Goal: Information Seeking & Learning: Learn about a topic

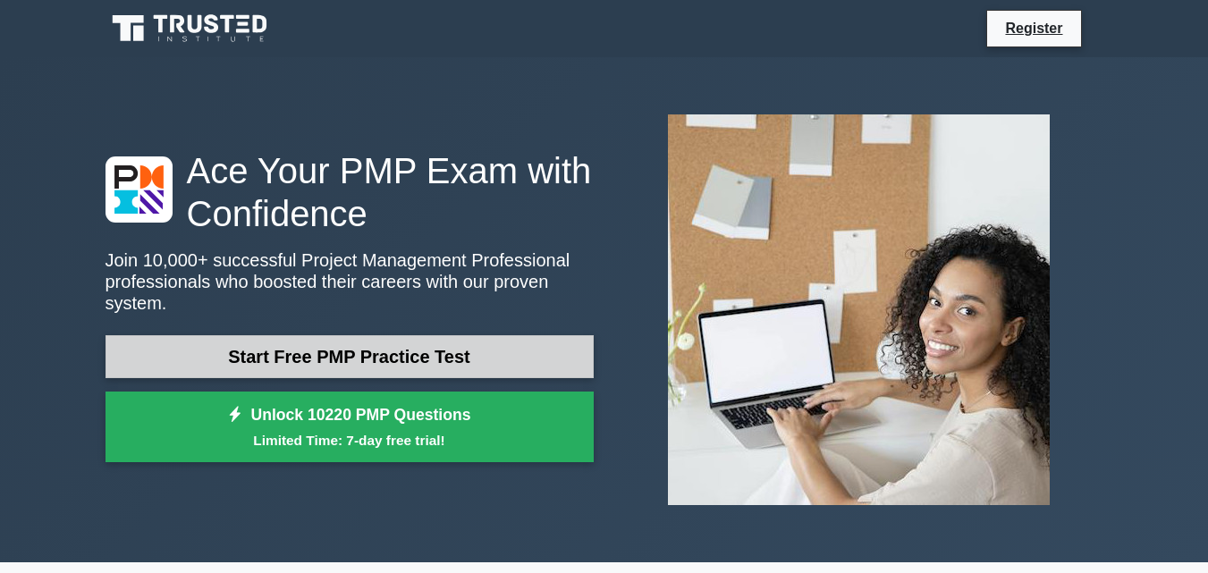
click at [344, 342] on link "Start Free PMP Practice Test" at bounding box center [350, 356] width 488 height 43
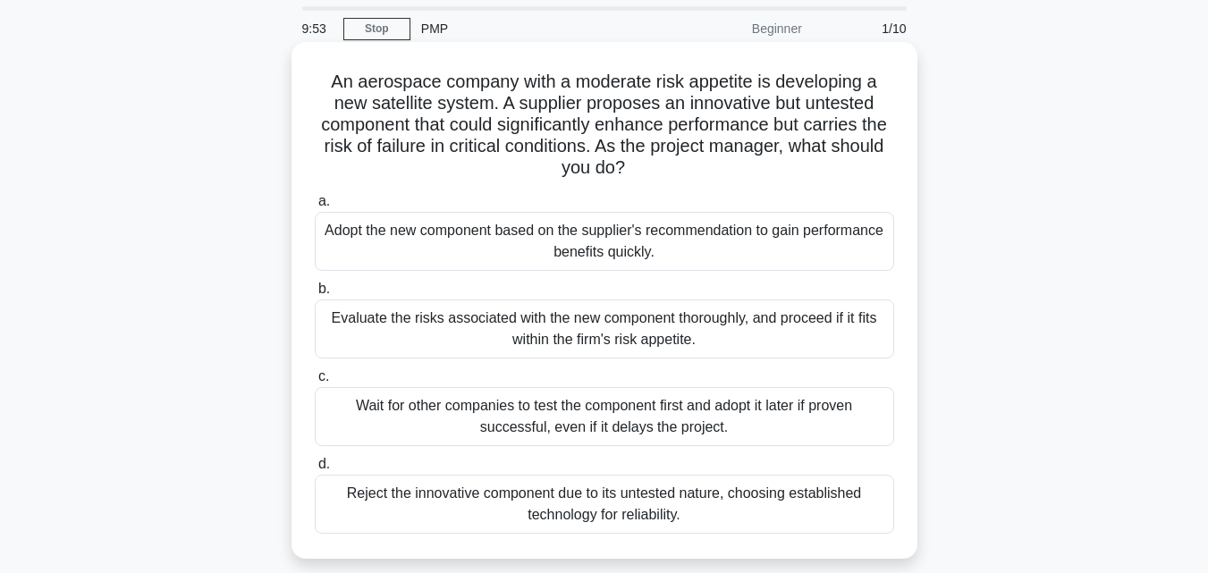
scroll to position [89, 0]
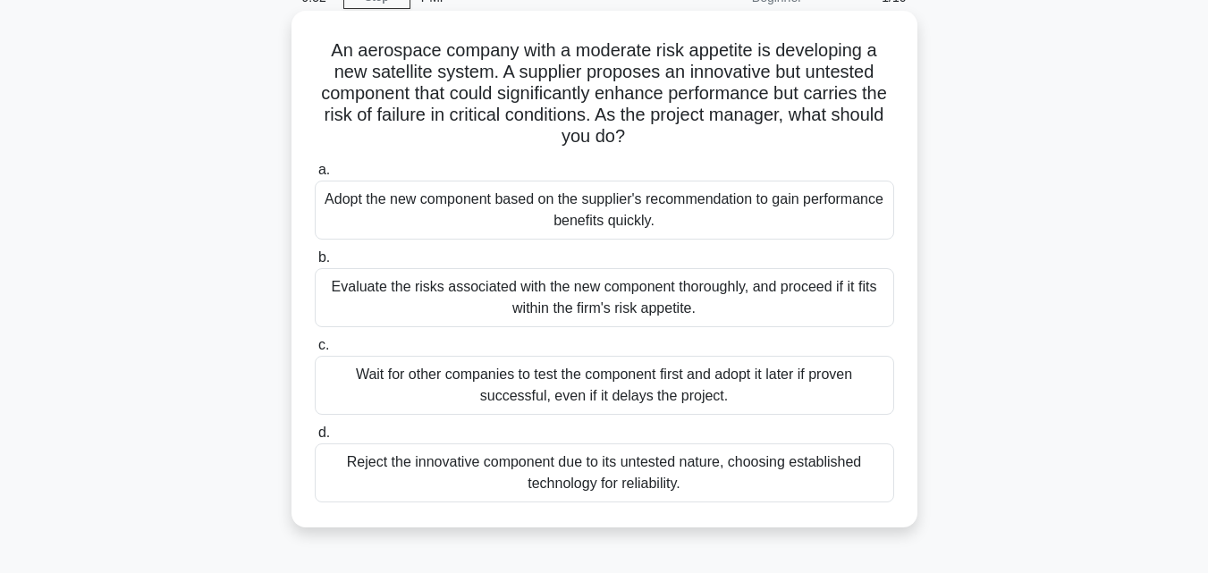
click at [558, 228] on div "Adopt the new component based on the supplier's recommendation to gain performa…" at bounding box center [604, 210] width 579 height 59
click at [315, 176] on input "a. Adopt the new component based on the supplier's recommendation to gain perfo…" at bounding box center [315, 171] width 0 height 12
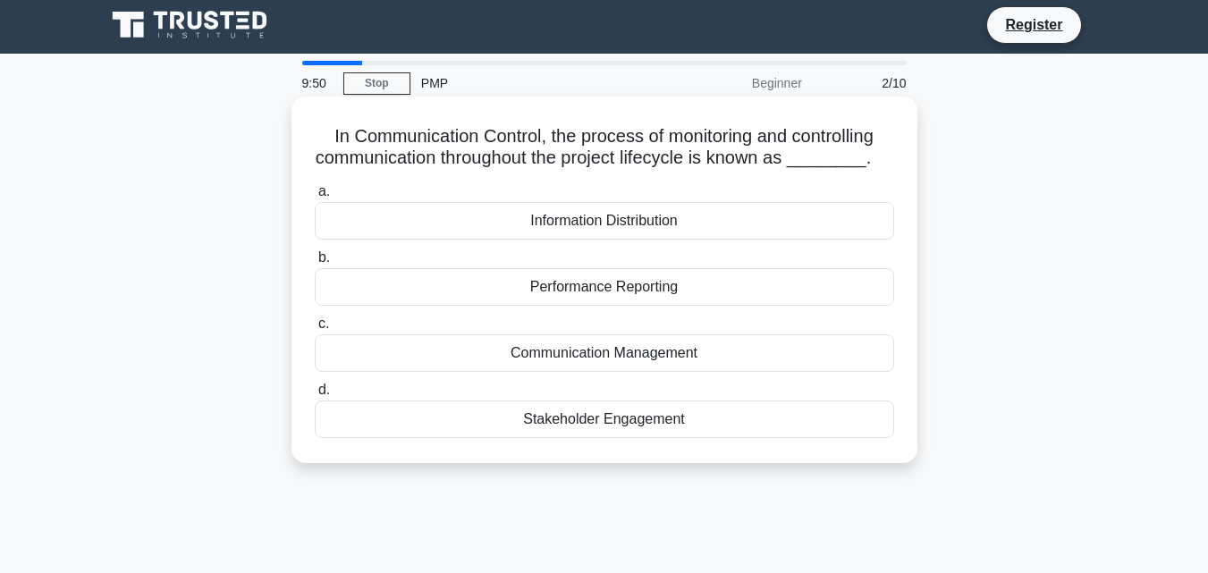
scroll to position [0, 0]
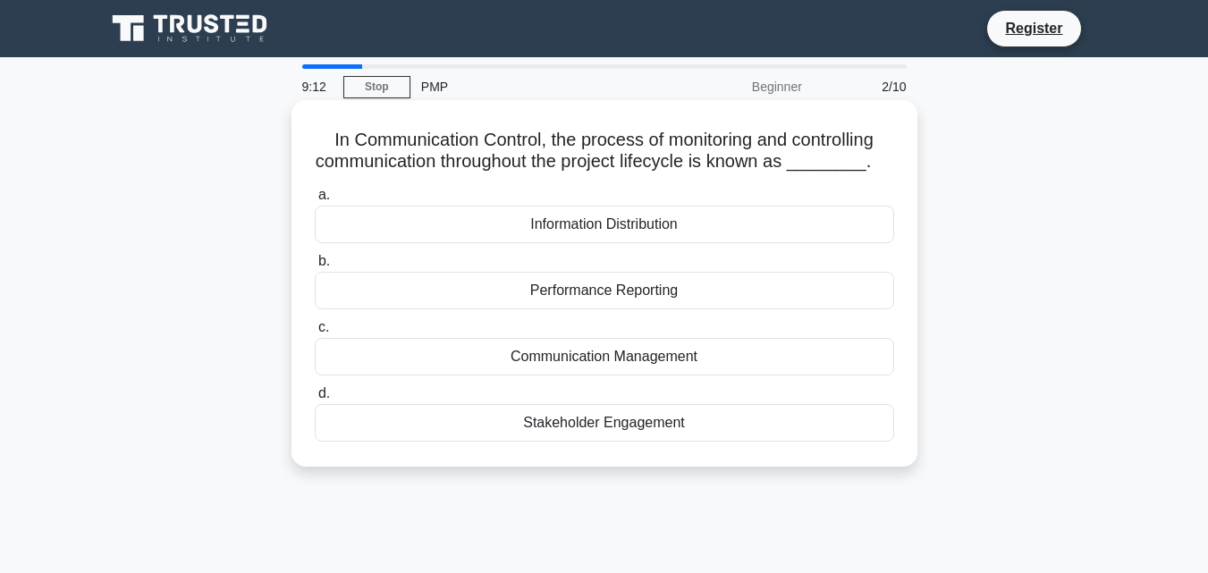
click at [579, 357] on div "Communication Management" at bounding box center [604, 357] width 579 height 38
click at [315, 334] on input "c. Communication Management" at bounding box center [315, 328] width 0 height 12
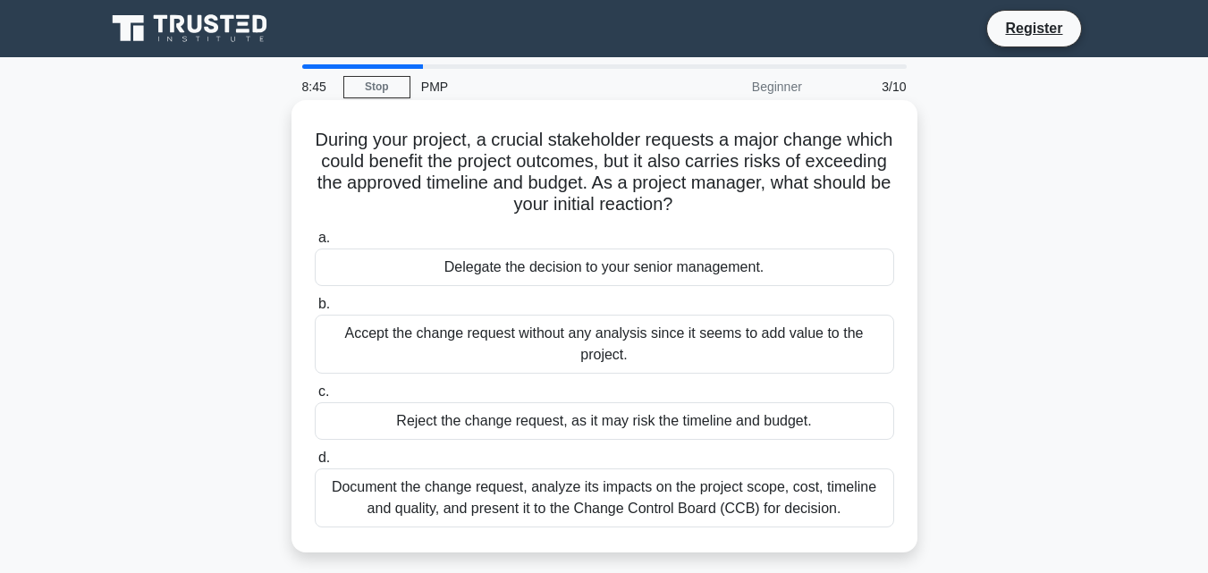
click at [332, 265] on div "Delegate the decision to your senior management." at bounding box center [604, 268] width 579 height 38
click at [315, 244] on input "a. Delegate the decision to your senior management." at bounding box center [315, 238] width 0 height 12
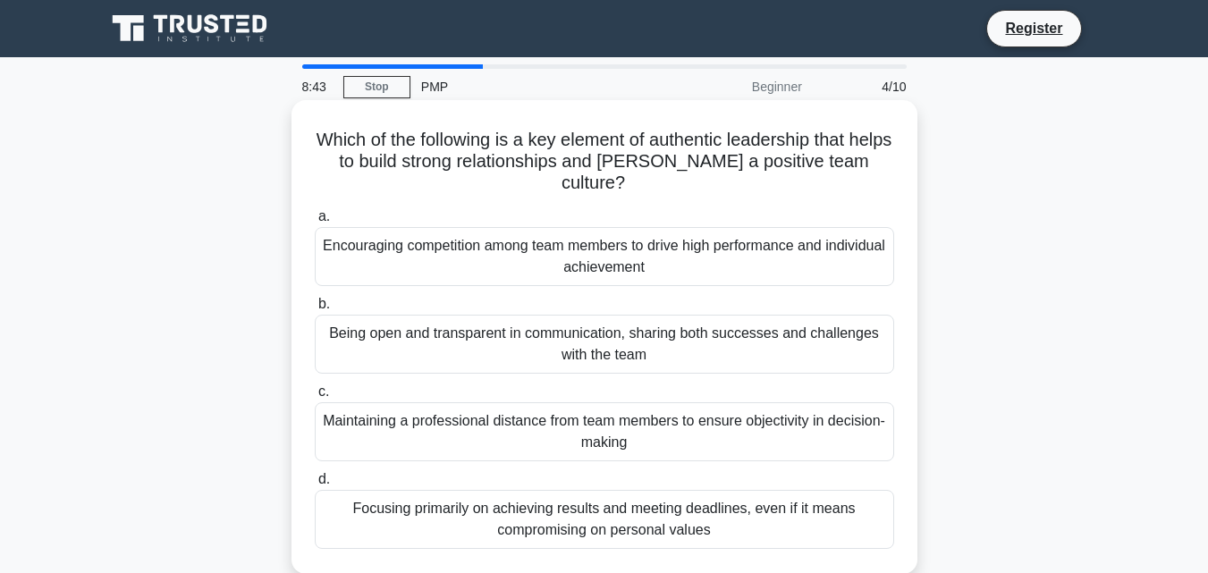
click at [433, 431] on div "Maintaining a professional distance from team members to ensure objectivity in …" at bounding box center [604, 431] width 579 height 59
click at [315, 398] on input "c. Maintaining a professional distance from team members to ensure objectivity …" at bounding box center [315, 392] width 0 height 12
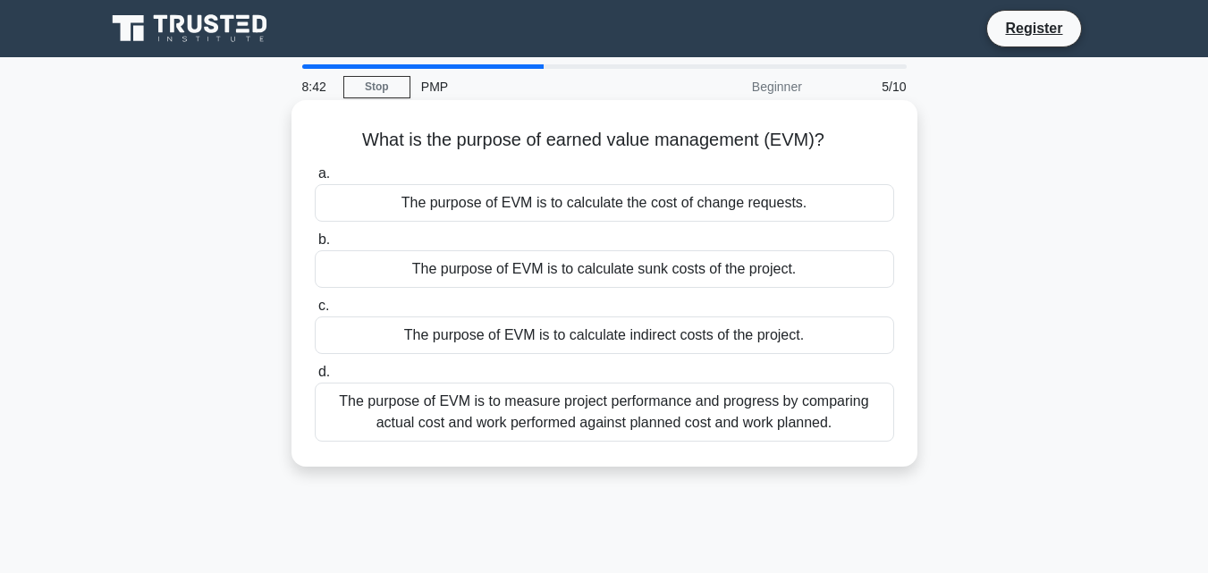
click at [417, 276] on div "The purpose of EVM is to calculate sunk costs of the project." at bounding box center [604, 269] width 579 height 38
click at [315, 246] on input "b. The purpose of EVM is to calculate sunk costs of the project." at bounding box center [315, 240] width 0 height 12
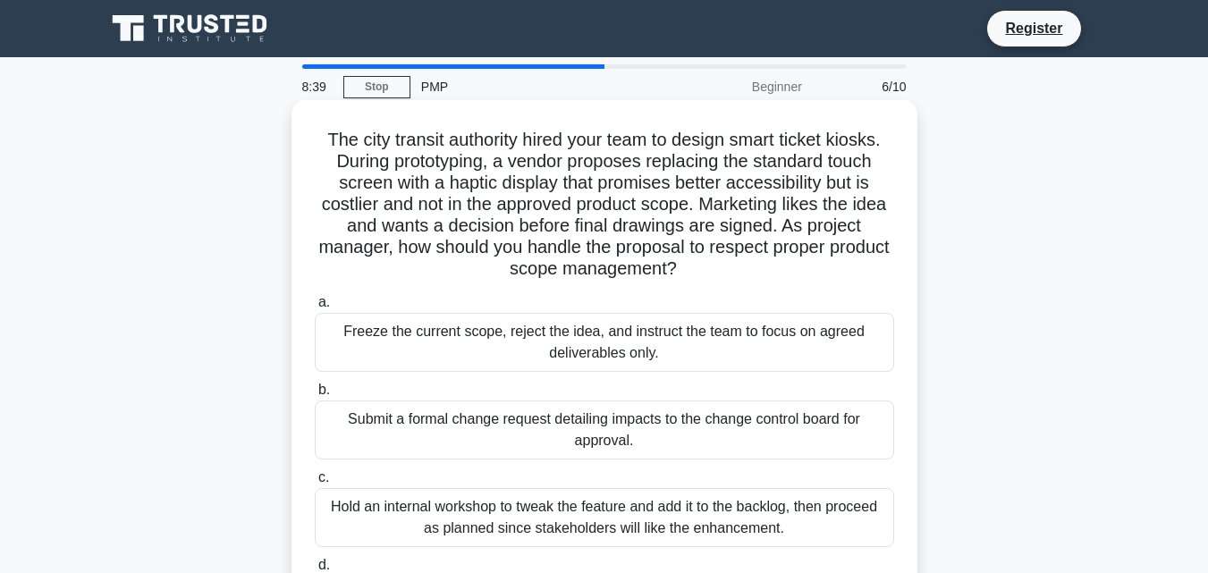
click at [473, 502] on div "Hold an internal workshop to tweak the feature and add it to the backlog, then …" at bounding box center [604, 517] width 579 height 59
click at [315, 484] on input "c. Hold an internal workshop to tweak the feature and add it to the backlog, th…" at bounding box center [315, 478] width 0 height 12
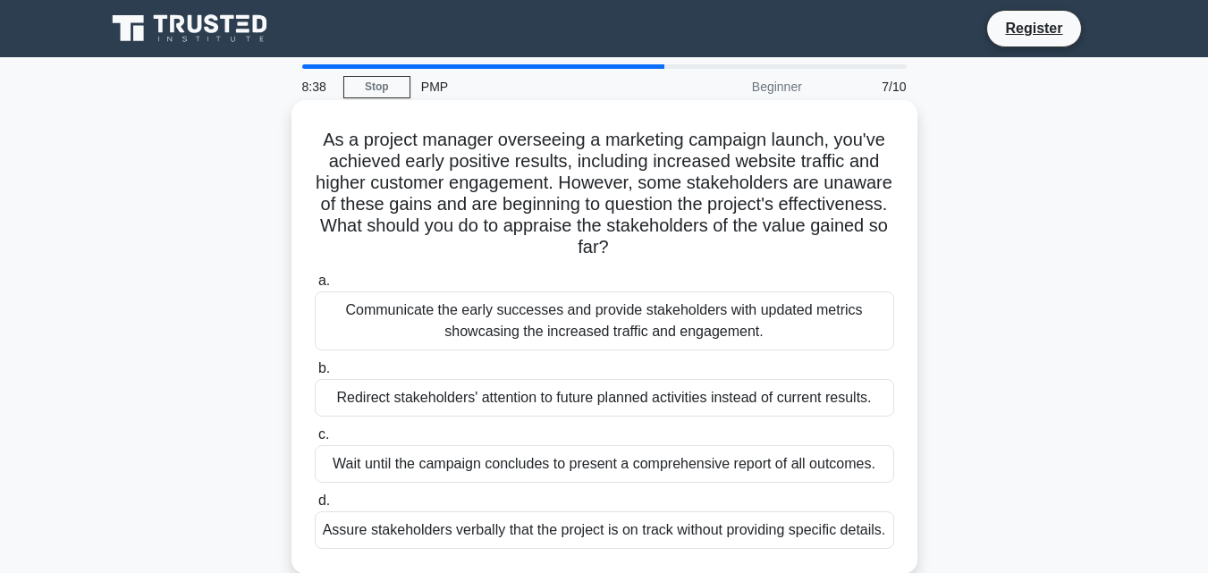
click at [479, 408] on div "Redirect stakeholders' attention to future planned activities instead of curren…" at bounding box center [604, 398] width 579 height 38
click at [315, 375] on input "b. Redirect stakeholders' attention to future planned activities instead of cur…" at bounding box center [315, 369] width 0 height 12
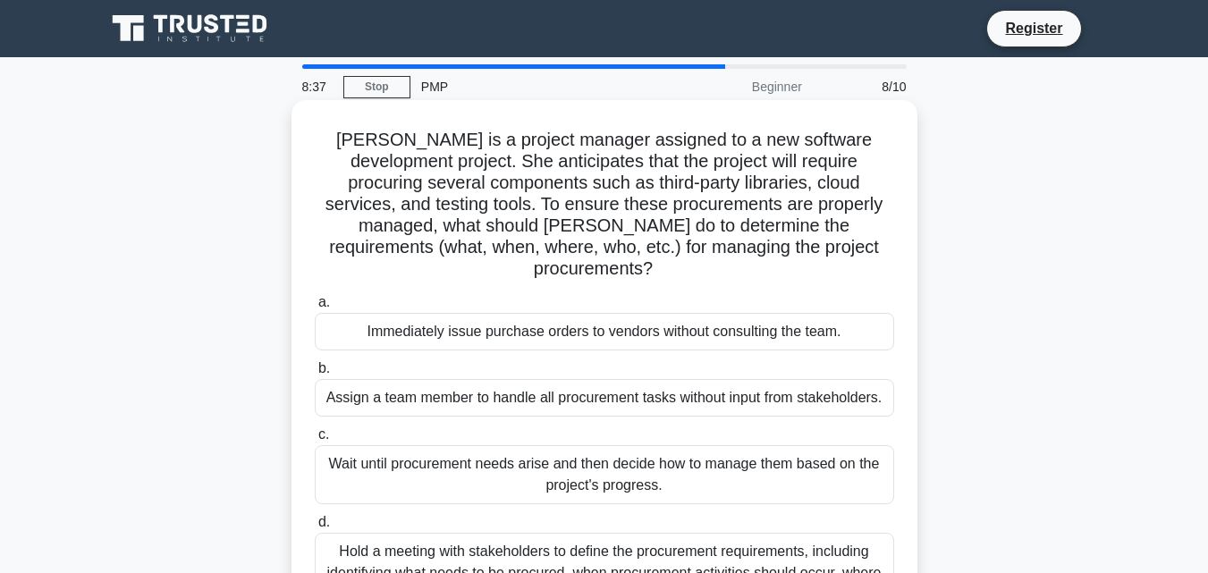
click at [466, 335] on div "a. Immediately issue purchase orders to vendors without consulting the team. b.…" at bounding box center [604, 452] width 601 height 329
click at [464, 316] on div "Immediately issue purchase orders to vendors without consulting the team." at bounding box center [604, 332] width 579 height 38
click at [315, 308] on input "a. Immediately issue purchase orders to vendors without consulting the team." at bounding box center [315, 303] width 0 height 12
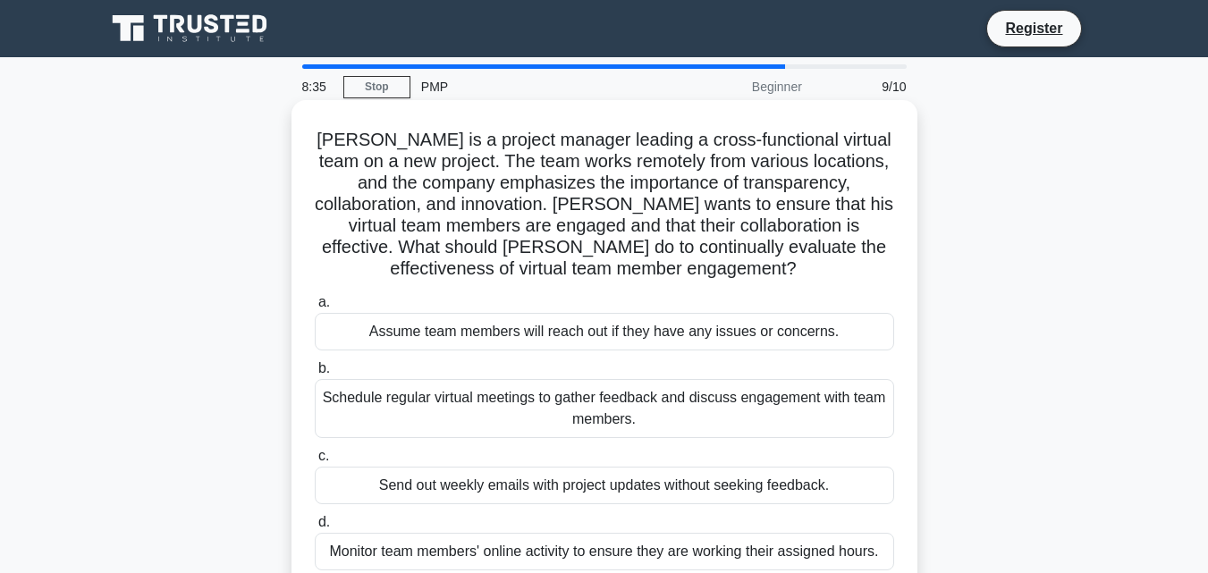
click at [548, 481] on div "Send out weekly emails with project updates without seeking feedback." at bounding box center [604, 486] width 579 height 38
click at [315, 462] on input "c. Send out weekly emails with project updates without seeking feedback." at bounding box center [315, 457] width 0 height 12
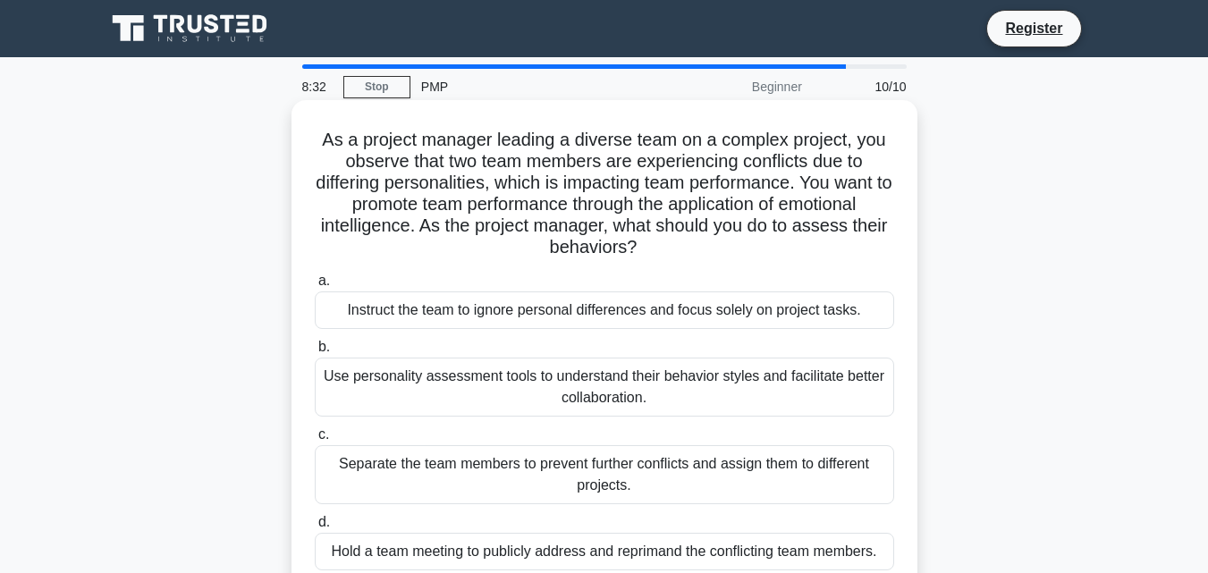
click at [528, 377] on div "Use personality assessment tools to understand their behavior styles and facili…" at bounding box center [604, 387] width 579 height 59
click at [315, 353] on input "b. Use personality assessment tools to understand their behavior styles and fac…" at bounding box center [315, 348] width 0 height 12
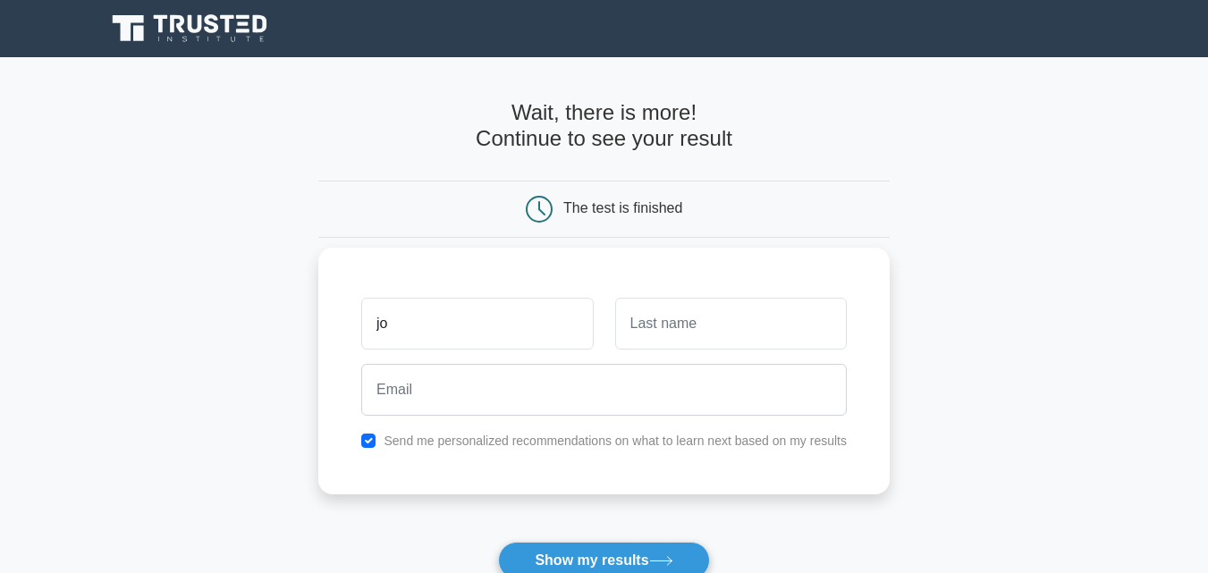
type input "j"
type input "tomy"
click at [661, 343] on input "text" at bounding box center [731, 324] width 232 height 52
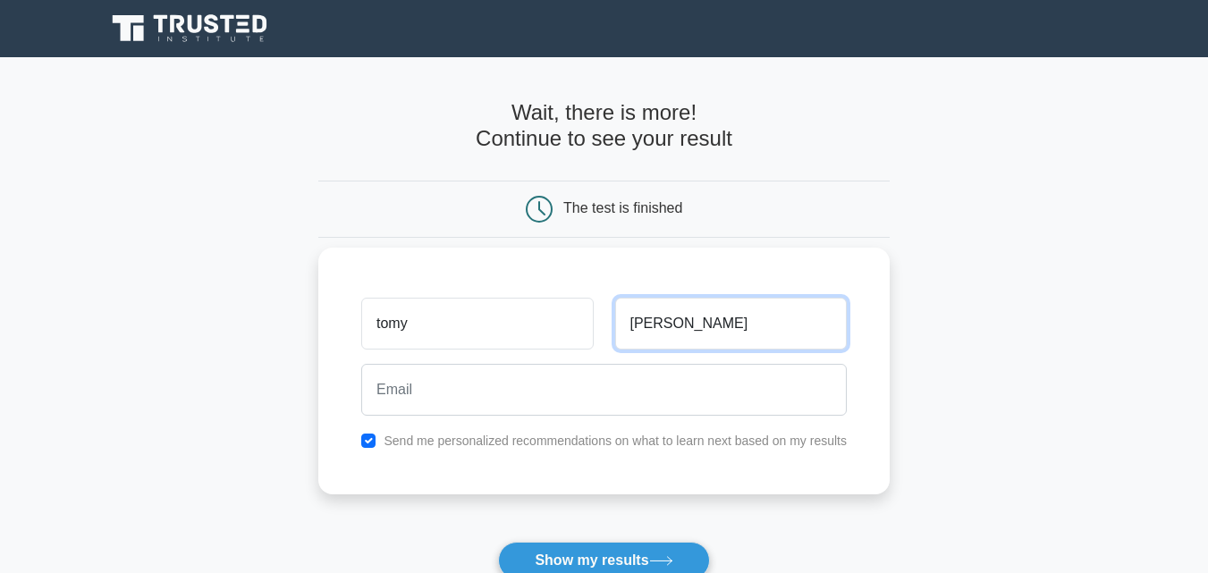
type input "lamson"
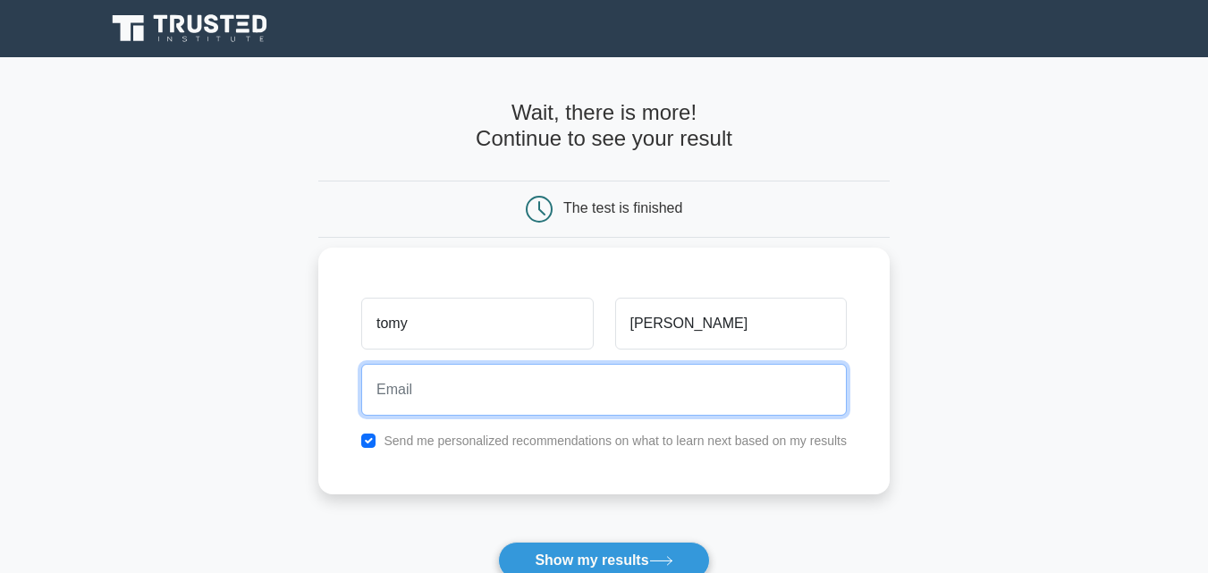
click at [607, 401] on input "email" at bounding box center [604, 390] width 486 height 52
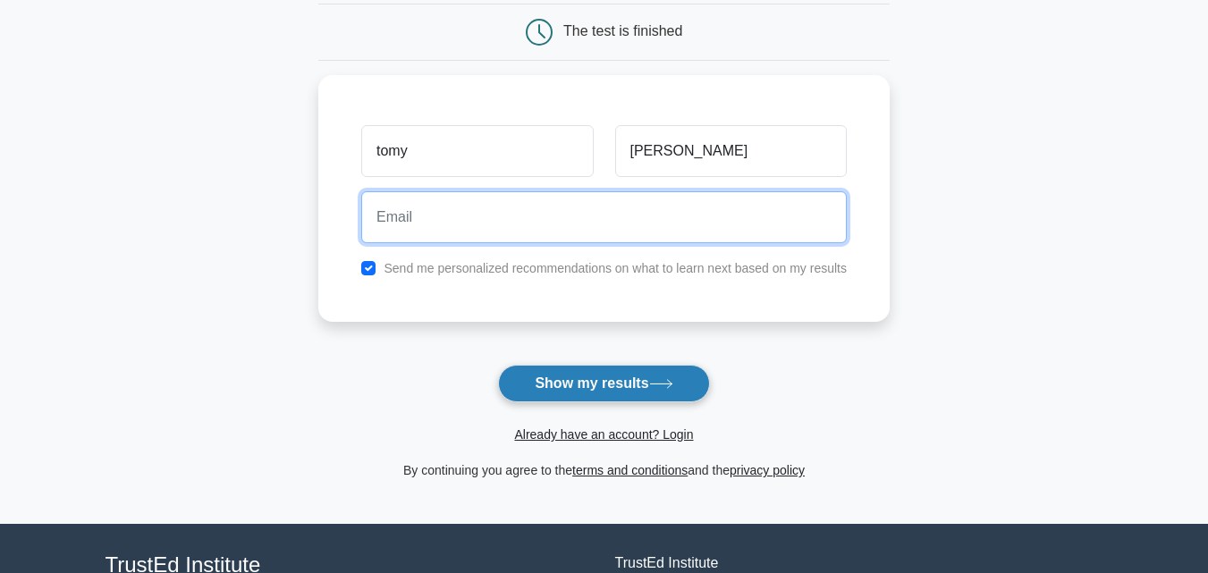
scroll to position [179, 0]
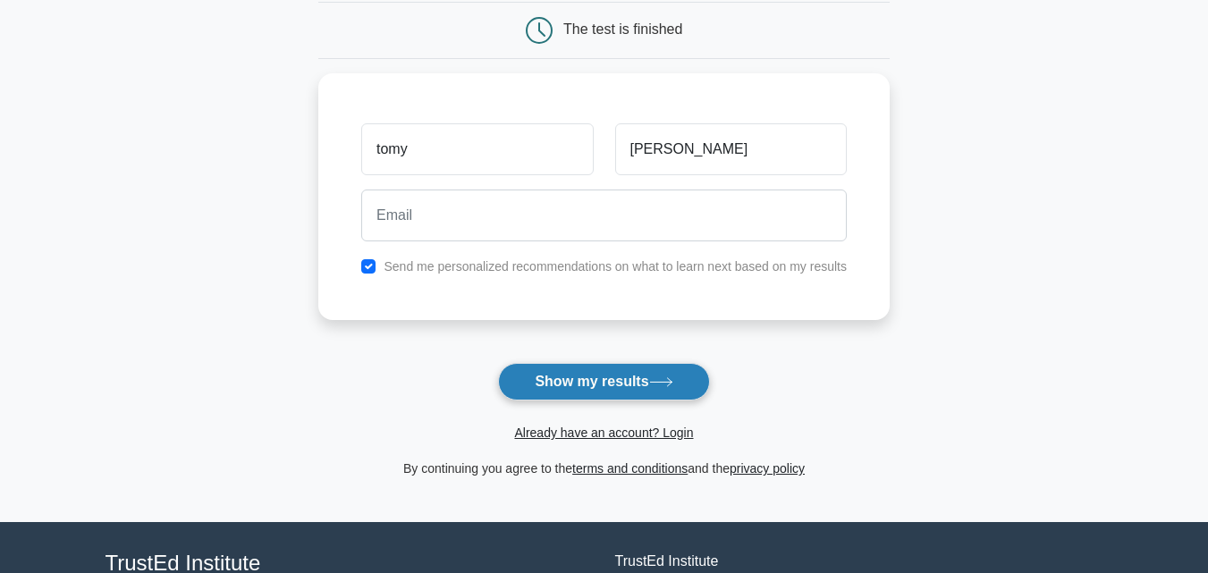
click at [604, 382] on button "Show my results" at bounding box center [603, 382] width 211 height 38
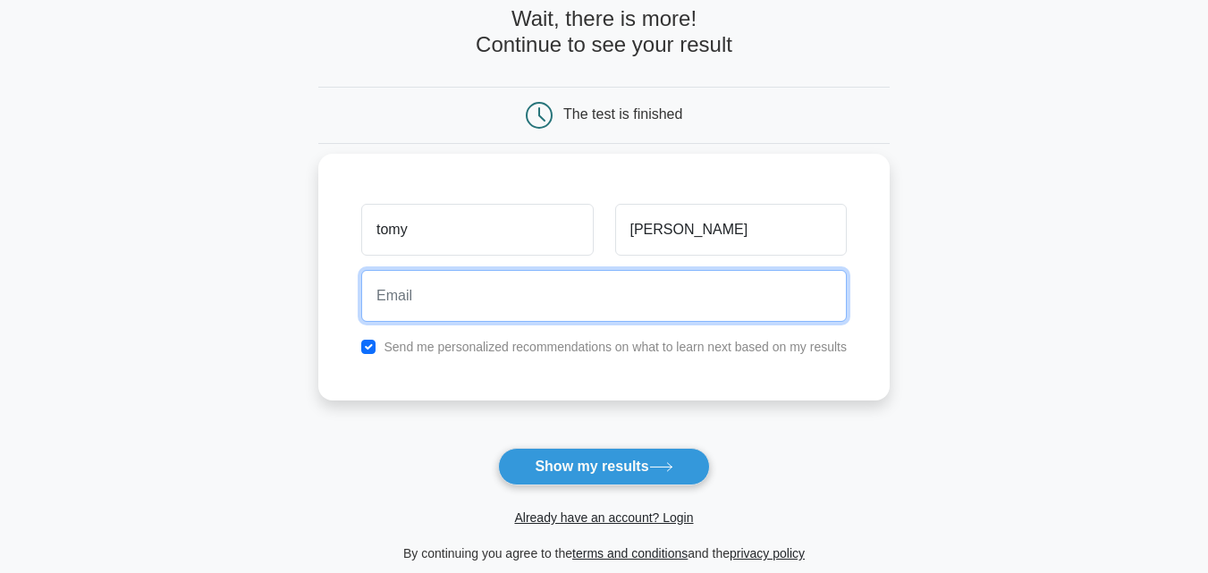
scroll to position [0, 0]
